Goal: Check status: Check status

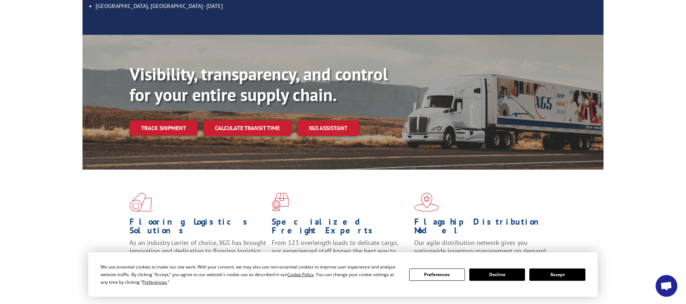
scroll to position [163, 0]
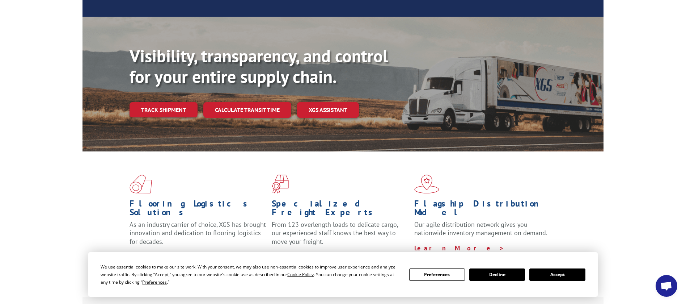
click at [549, 270] on button "Accept" at bounding box center [557, 274] width 56 height 12
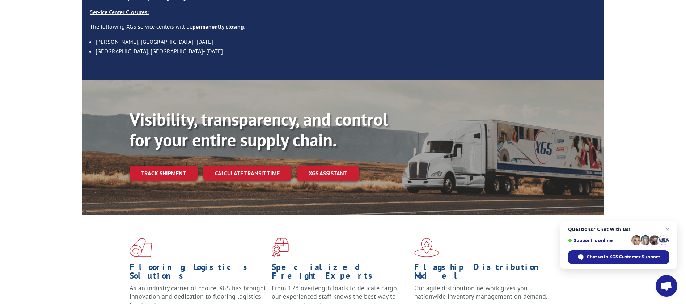
scroll to position [0, 0]
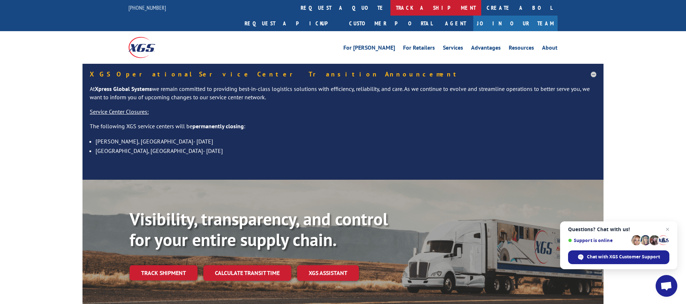
click at [390, 8] on link "track a shipment" at bounding box center [435, 8] width 91 height 16
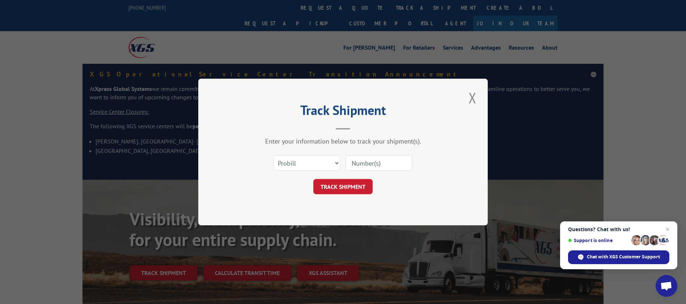
click at [369, 162] on input at bounding box center [379, 162] width 67 height 15
paste input "17386219BOL"
type input "17386219BOL"
click at [358, 185] on button "TRACK SHIPMENT" at bounding box center [342, 186] width 59 height 15
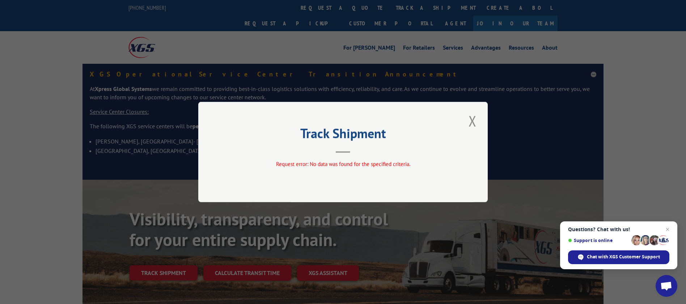
click at [344, 5] on div "Track Shipment Request error: No data was found for the specified criteria." at bounding box center [343, 152] width 686 height 304
click at [470, 118] on button "Close modal" at bounding box center [472, 121] width 12 height 20
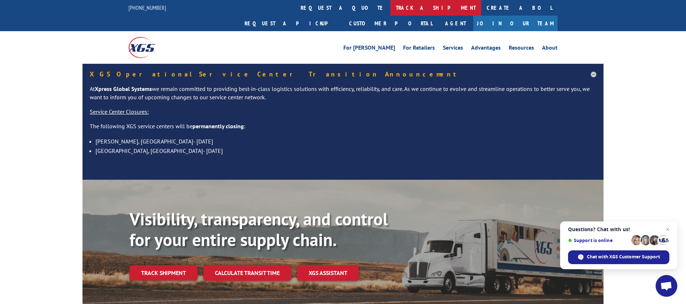
click at [390, 7] on link "track a shipment" at bounding box center [435, 8] width 91 height 16
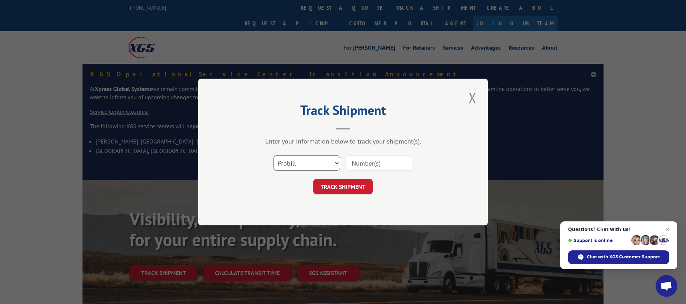
click at [325, 164] on select "Select category... Probill BOL PO" at bounding box center [307, 162] width 67 height 15
click at [274, 155] on select "Select category... Probill BOL PO" at bounding box center [307, 162] width 67 height 15
click at [364, 152] on div "Select category... Probill BOL PO" at bounding box center [342, 163] width 217 height 24
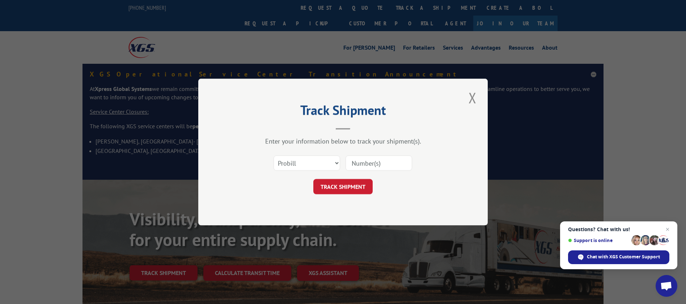
paste input "17386219BOL"
type input "17386219BOL"
click at [364, 186] on button "TRACK SHIPMENT" at bounding box center [342, 186] width 59 height 15
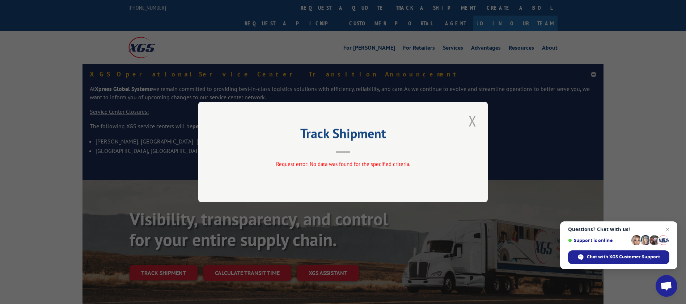
click at [472, 116] on button "Close modal" at bounding box center [472, 121] width 12 height 20
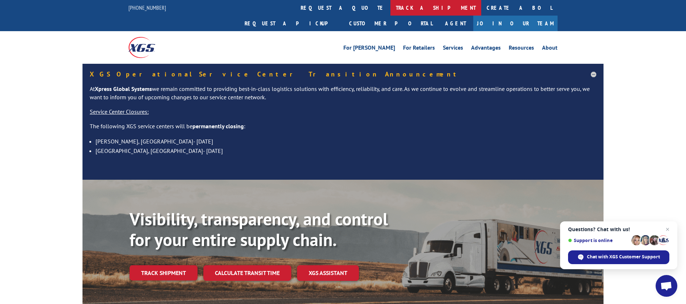
click at [390, 9] on link "track a shipment" at bounding box center [435, 8] width 91 height 16
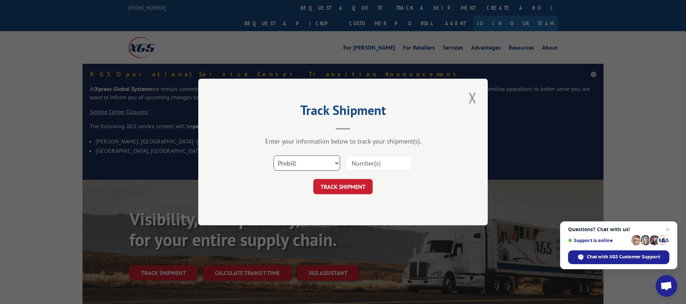
click at [310, 166] on select "Select category... Probill BOL PO" at bounding box center [307, 162] width 67 height 15
select select "po"
click at [274, 155] on select "Select category... Probill BOL PO" at bounding box center [307, 162] width 67 height 15
click at [365, 161] on input at bounding box center [379, 162] width 67 height 15
paste input "17386219BOL"
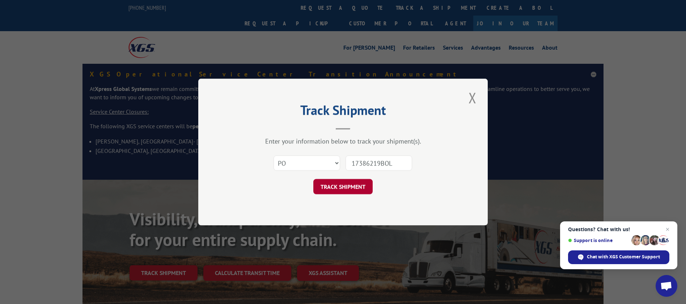
type input "17386219BOL"
click at [357, 182] on button "TRACK SHIPMENT" at bounding box center [342, 186] width 59 height 15
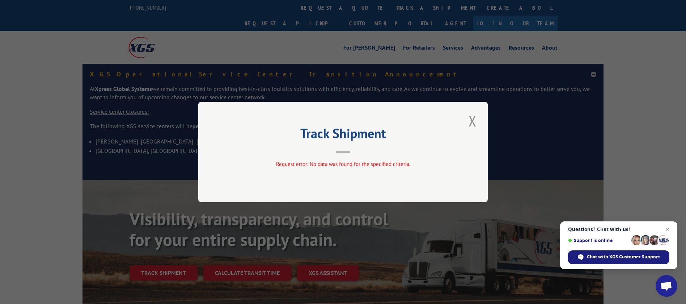
click at [644, 255] on span "Chat with XGS Customer Support" at bounding box center [623, 256] width 73 height 7
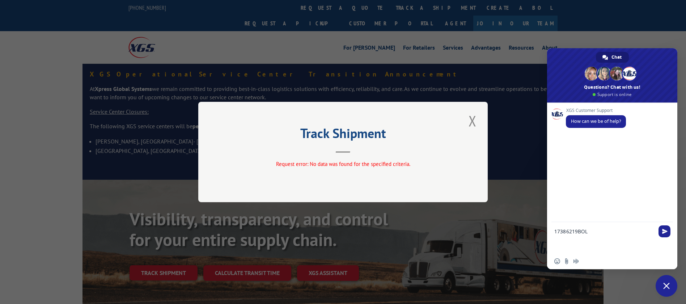
scroll to position [2, 0]
type textarea "17386219BOL track shipment"
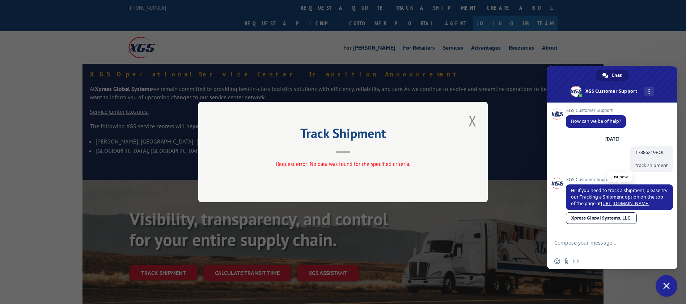
click at [637, 205] on link "[URL][DOMAIN_NAME]" at bounding box center [625, 203] width 48 height 6
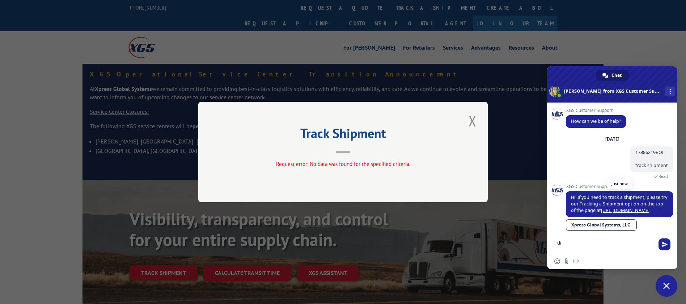
type textarea "i did"
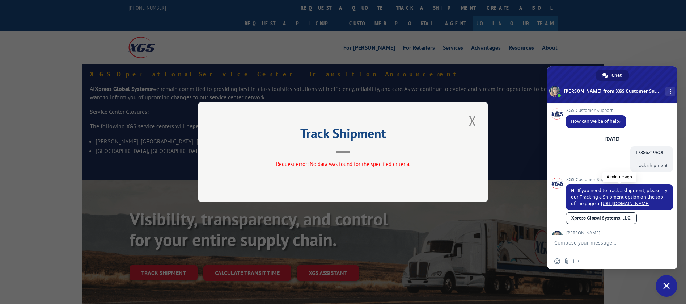
type textarea "ha ve a great shi"
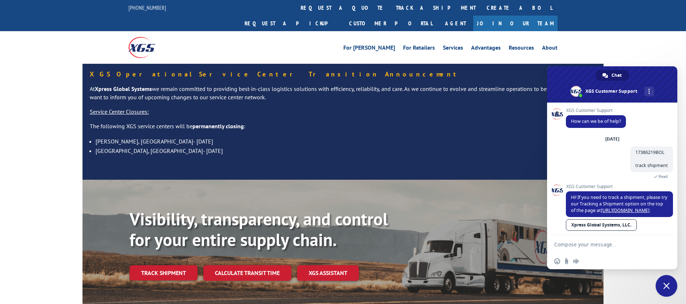
click at [601, 243] on textarea "Compose your message..." at bounding box center [604, 244] width 101 height 18
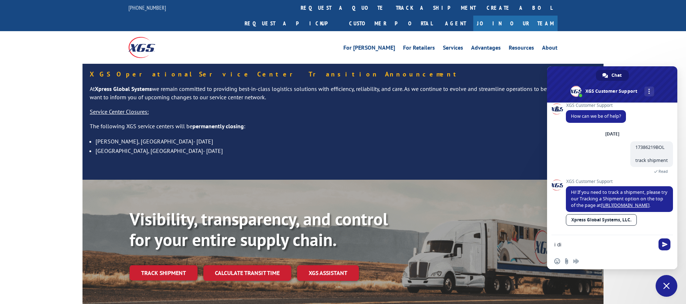
scroll to position [43, 0]
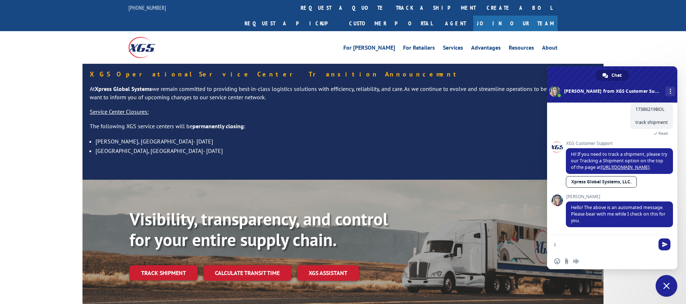
type textarea "i"
type textarea "ty"
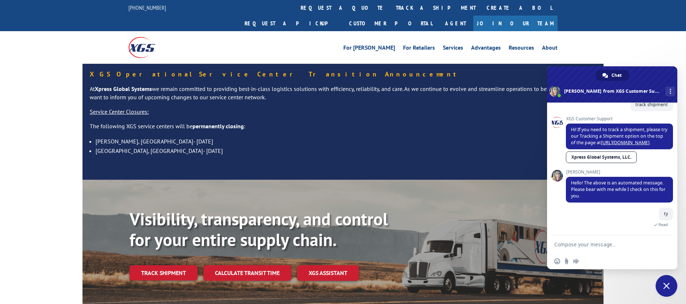
scroll to position [92, 0]
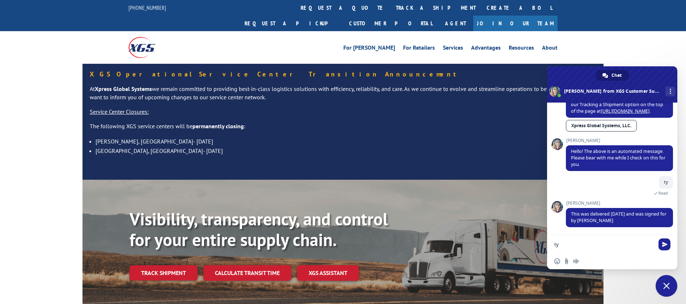
type textarea "ty"
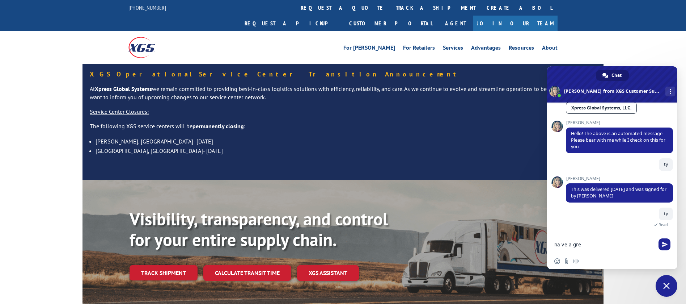
scroll to position [141, 0]
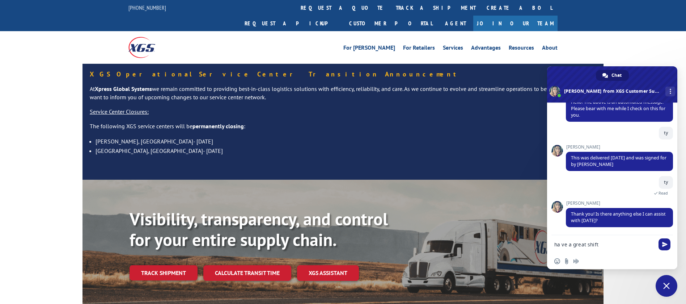
type textarea "ha ve a great shift"
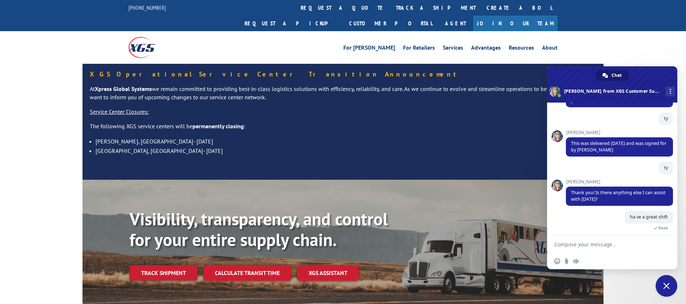
scroll to position [217, 0]
